Goal: Download file/media

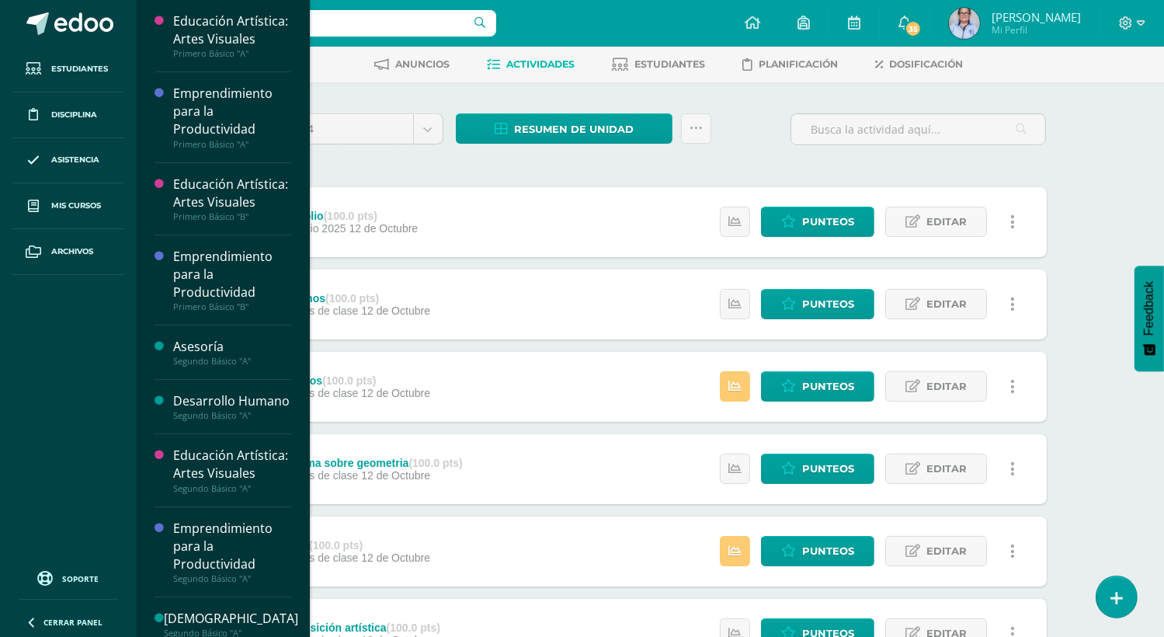
drag, startPoint x: 301, startPoint y: 222, endPoint x: 300, endPoint y: 278, distance: 55.9
click at [300, 278] on div "Educación Artística: Artes Visuales Primero Básico "A" Actividades Estudiantes …" at bounding box center [223, 318] width 174 height 637
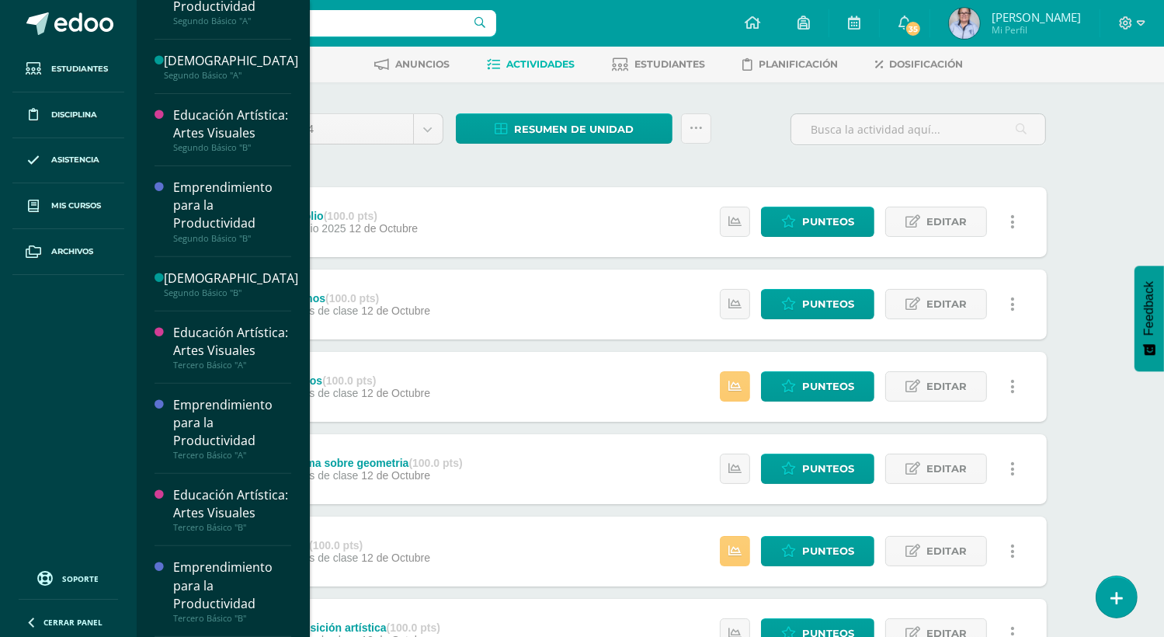
scroll to position [680, 0]
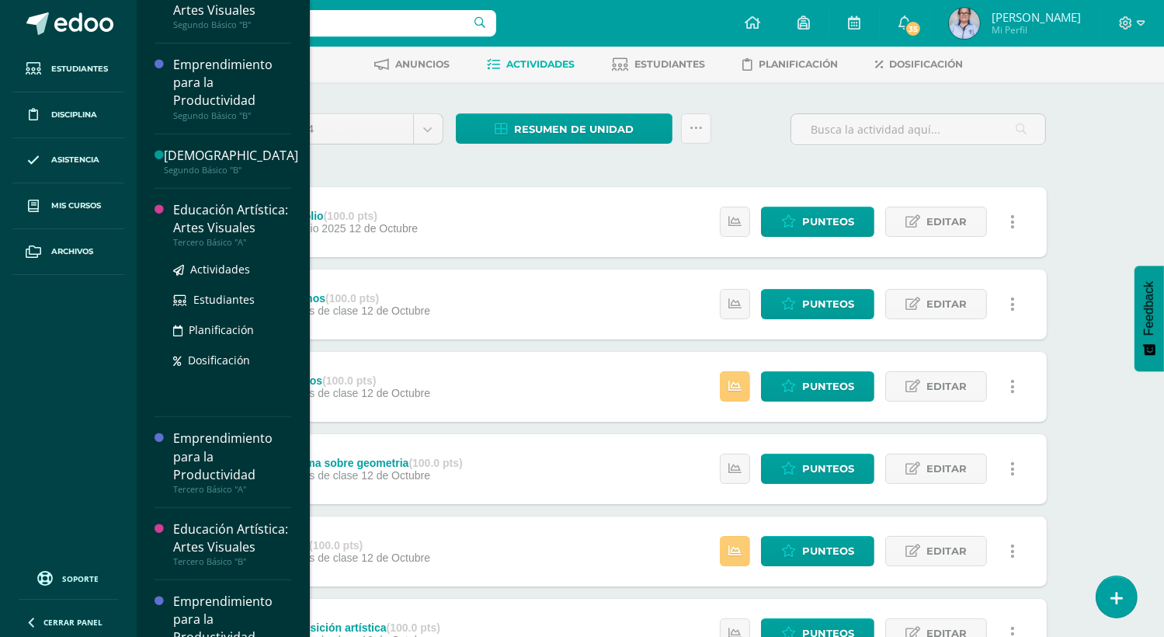
click at [207, 237] on div "Educación Artística: Artes Visuales" at bounding box center [232, 219] width 118 height 36
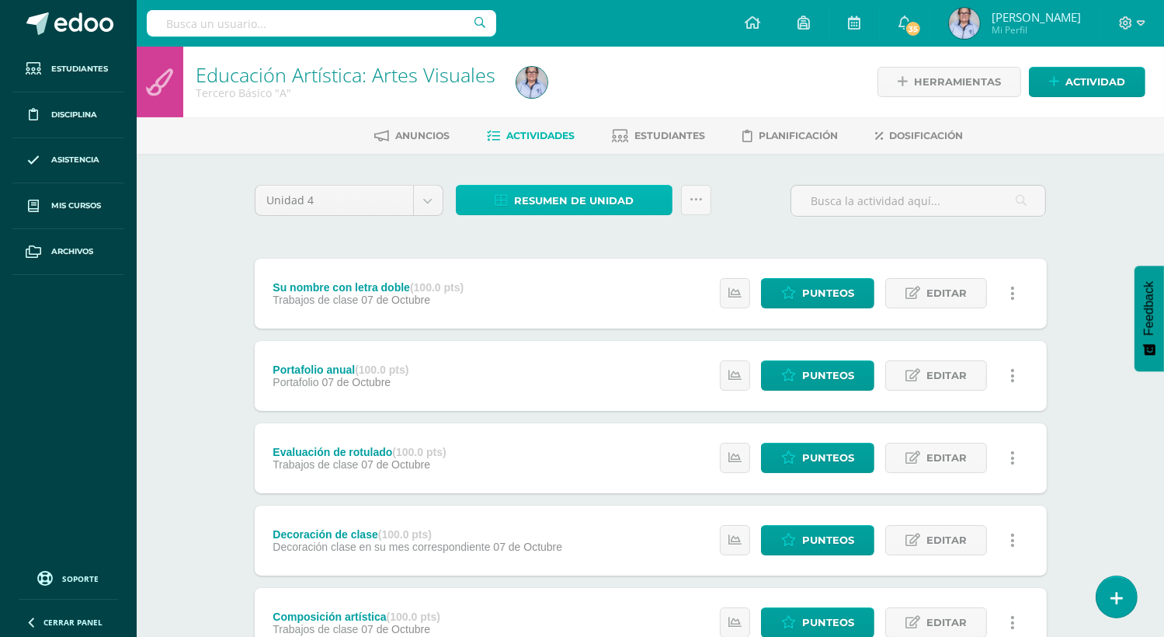
click at [571, 201] on span "Resumen de unidad" at bounding box center [574, 200] width 120 height 29
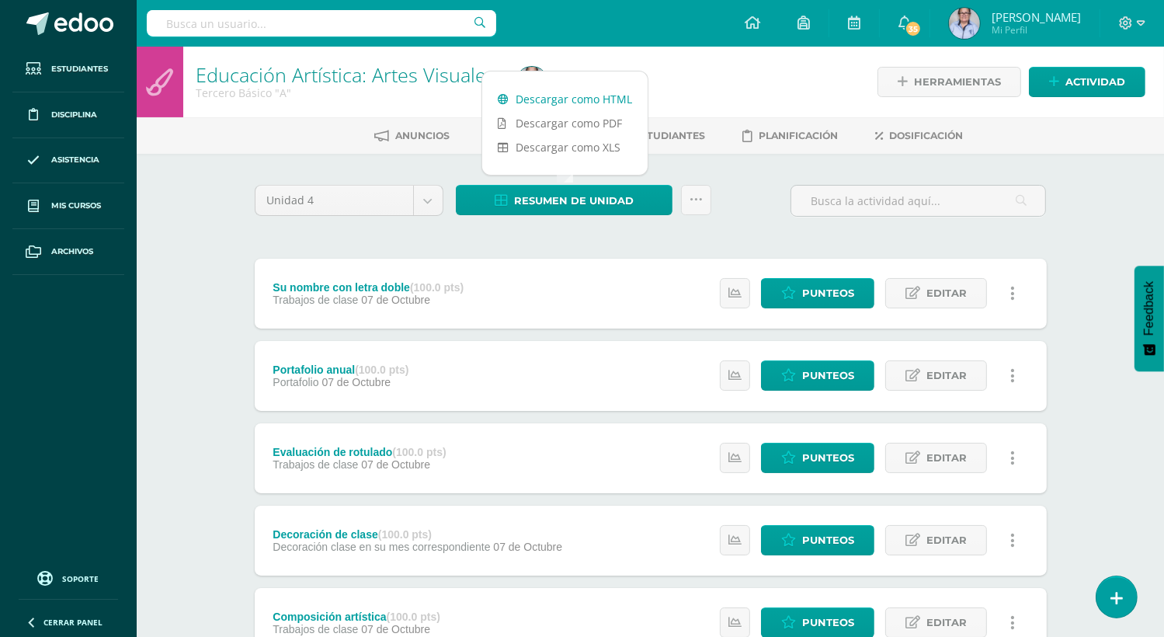
click at [621, 101] on link "Descargar como HTML" at bounding box center [564, 99] width 165 height 24
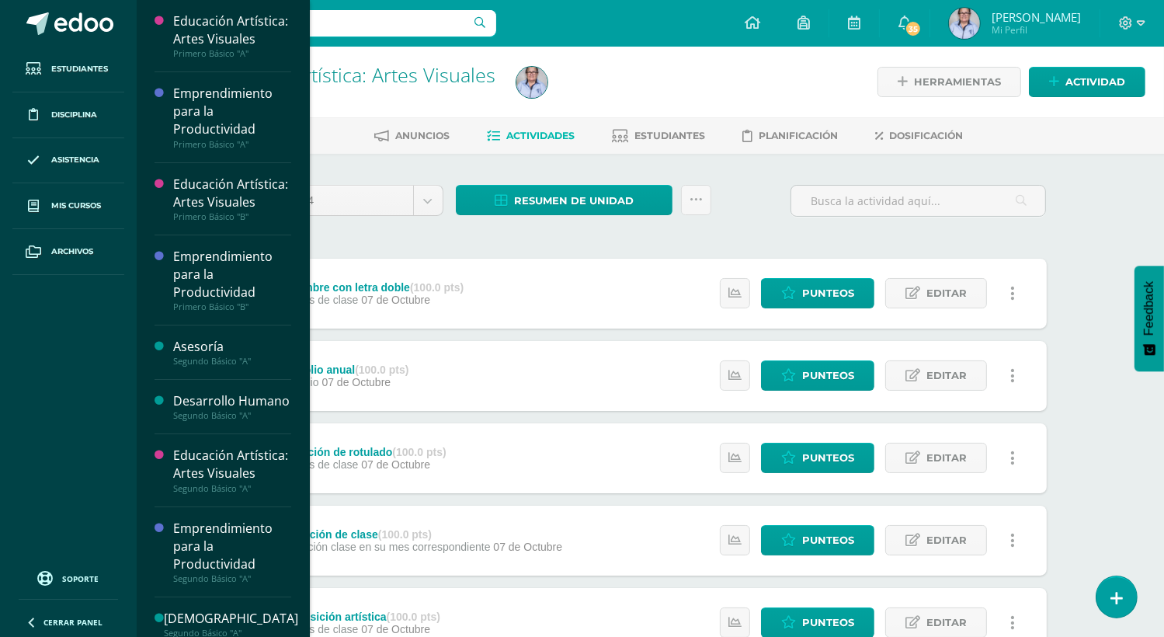
drag, startPoint x: 301, startPoint y: 197, endPoint x: 302, endPoint y: 329, distance: 132.0
click at [302, 329] on div "Educación Artística: Artes Visuales Primero Básico "A" Actividades Estudiantes …" at bounding box center [223, 318] width 174 height 637
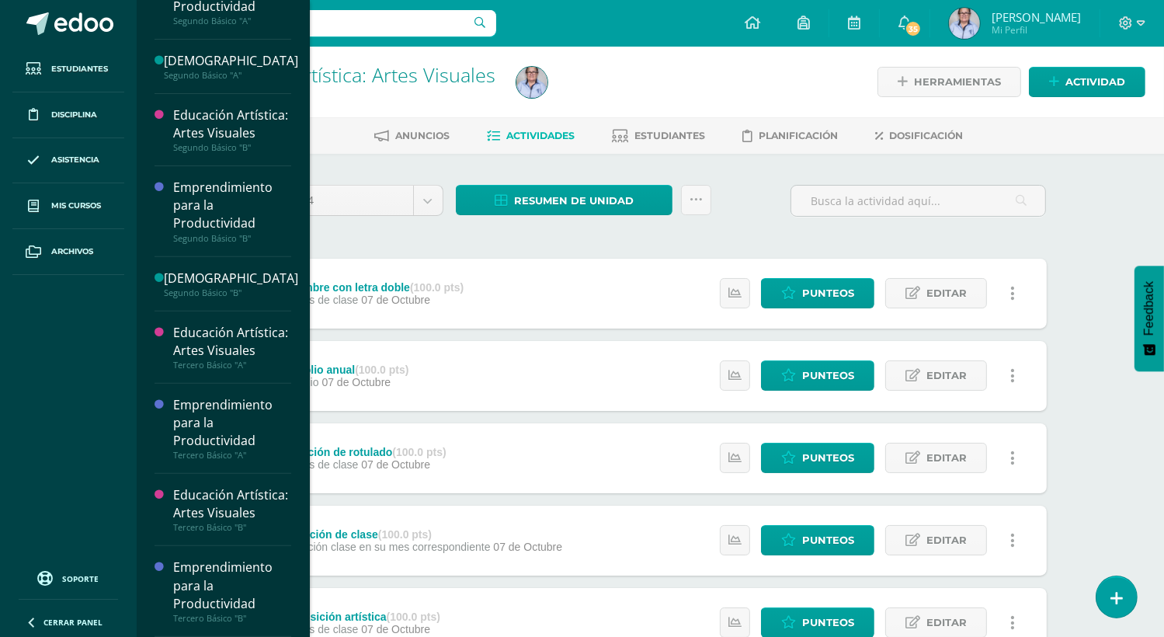
scroll to position [680, 0]
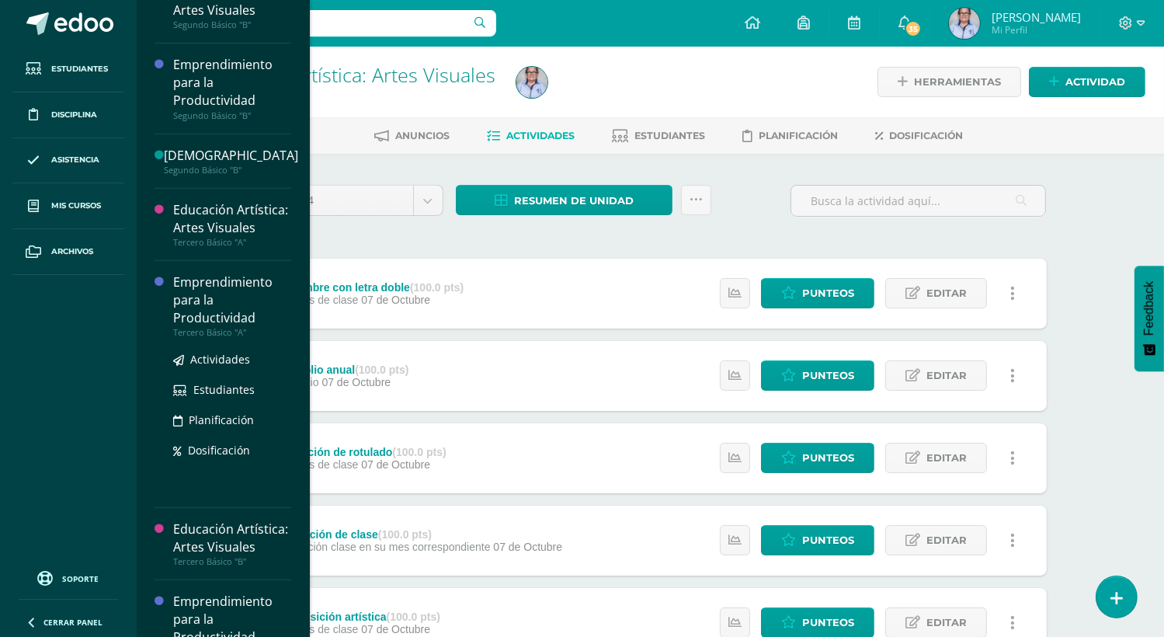
click at [206, 327] on div "Emprendimiento para la Productividad" at bounding box center [232, 300] width 118 height 54
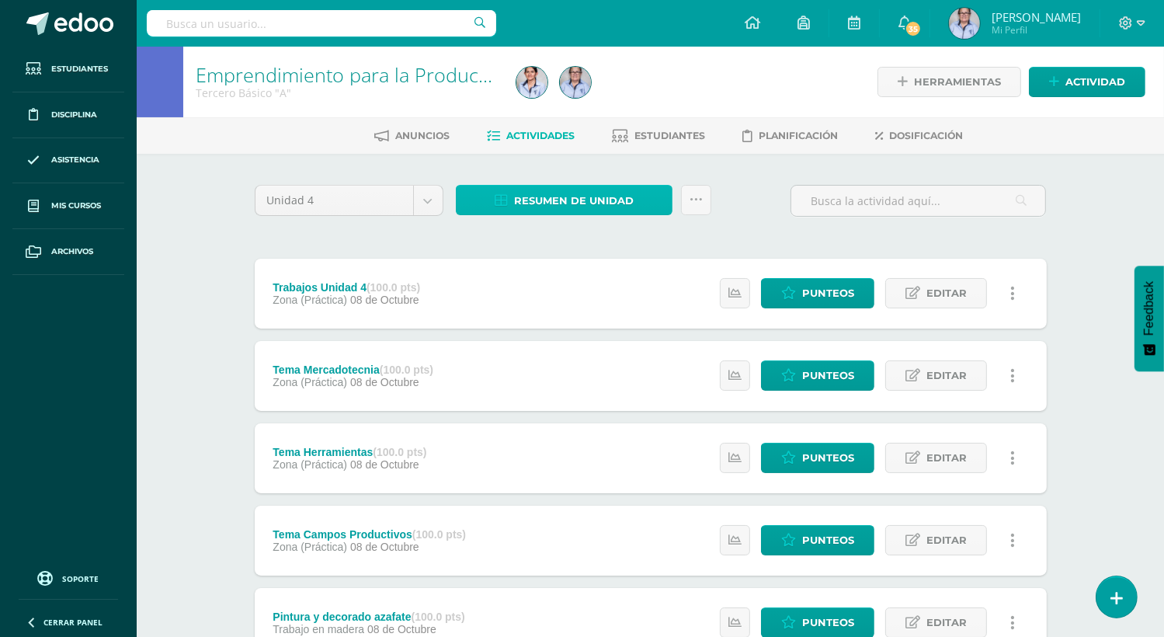
click at [599, 204] on span "Resumen de unidad" at bounding box center [574, 200] width 120 height 29
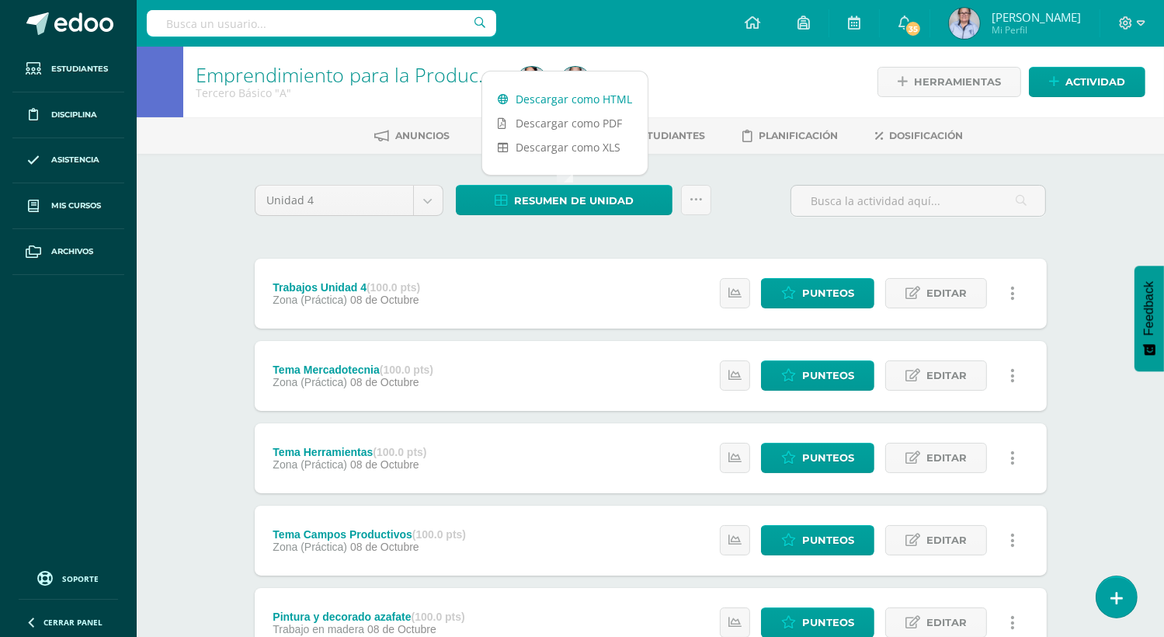
click at [598, 99] on link "Descargar como HTML" at bounding box center [564, 99] width 165 height 24
